Goal: Task Accomplishment & Management: Manage account settings

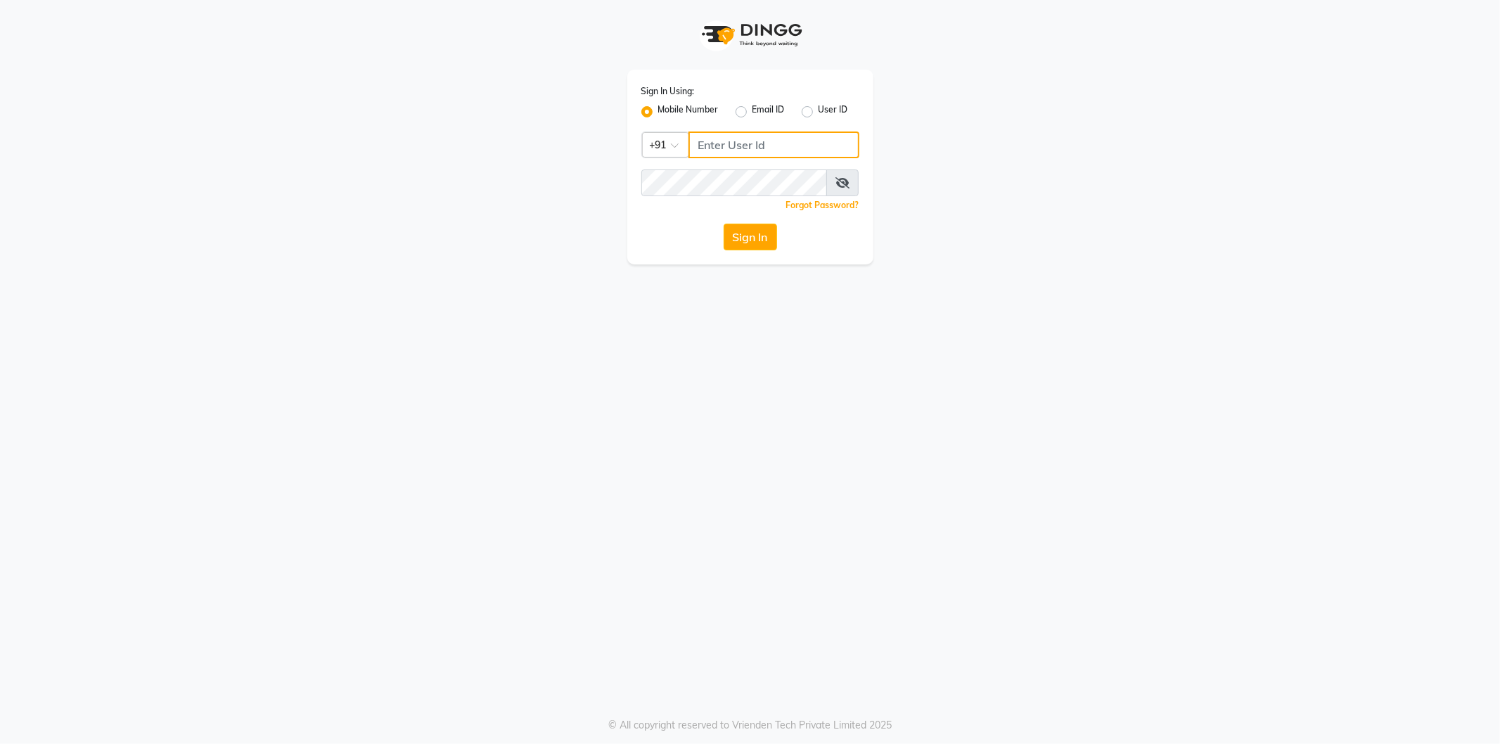
click at [748, 132] on input "Username" at bounding box center [774, 145] width 171 height 27
type input "9970179345"
click at [853, 180] on span at bounding box center [843, 183] width 32 height 27
click at [841, 181] on icon at bounding box center [843, 182] width 14 height 11
click at [758, 241] on button "Sign In" at bounding box center [750, 237] width 53 height 27
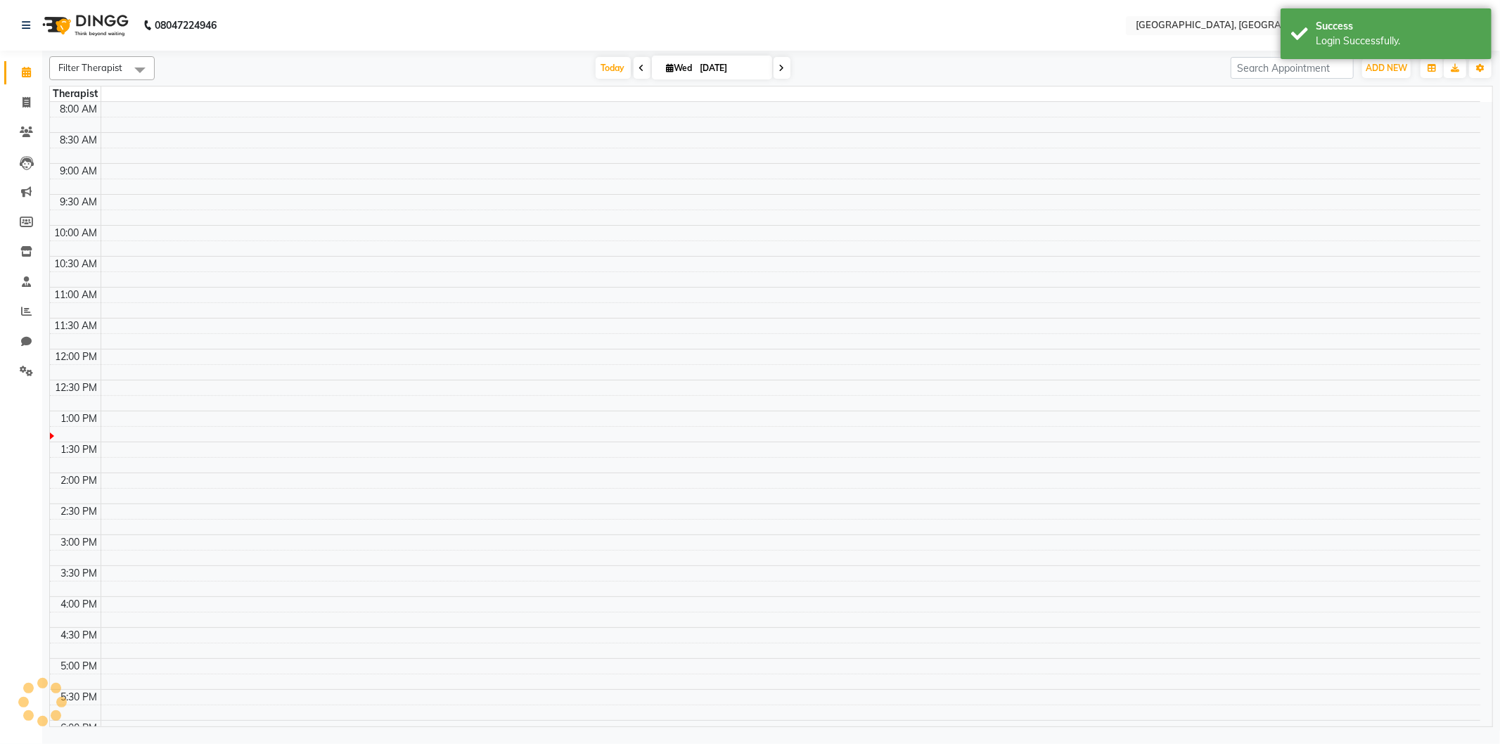
select select "en"
